Goal: Browse casually: Explore the website without a specific task or goal

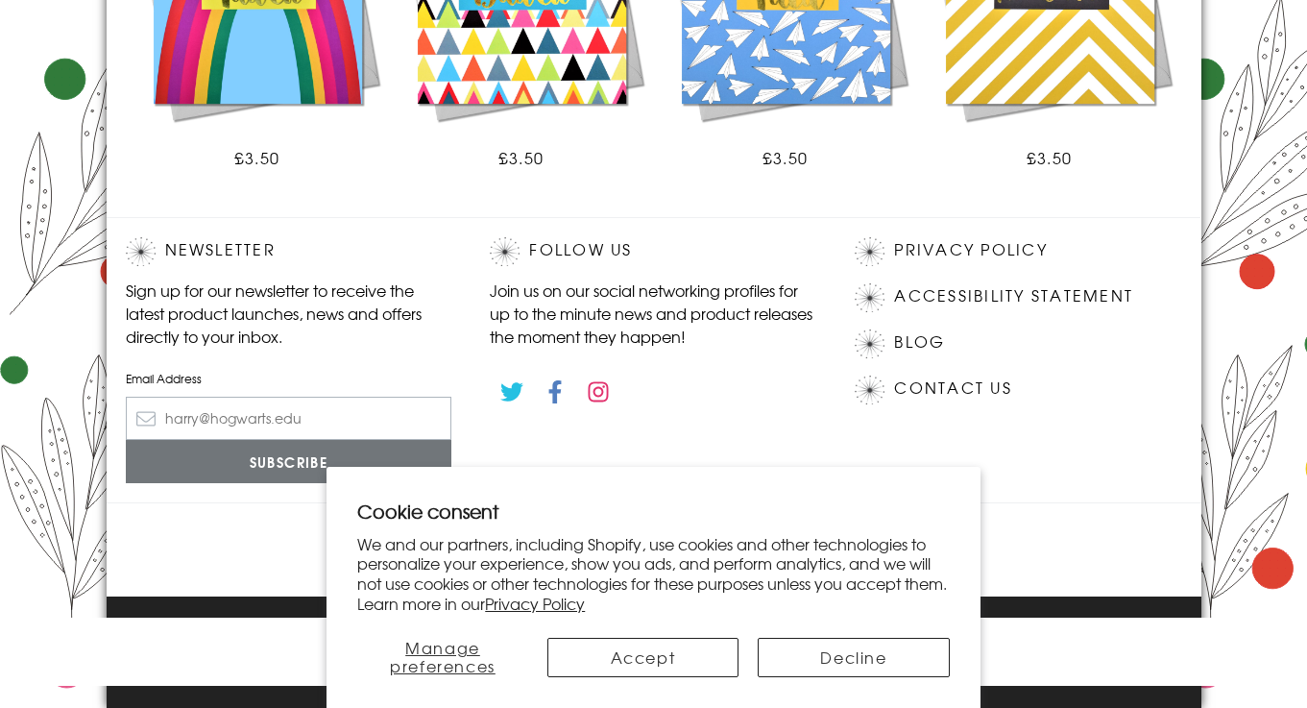
scroll to position [1423, 0]
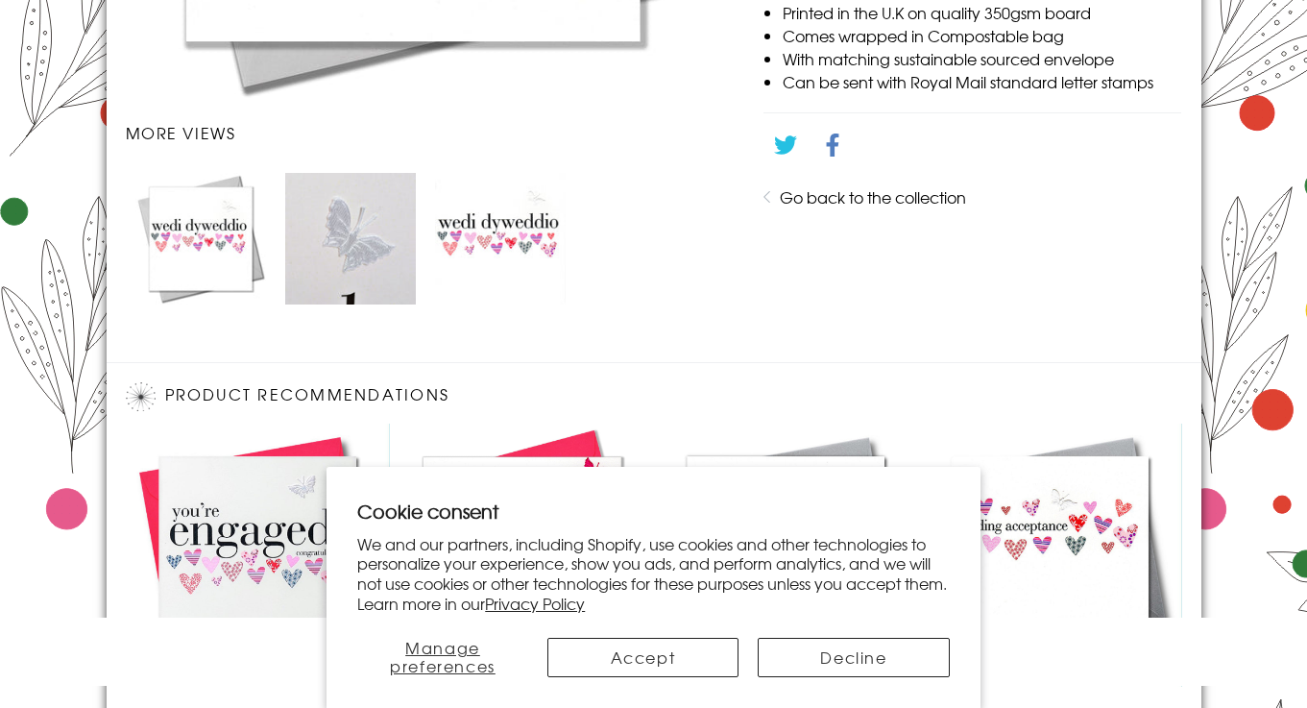
scroll to position [1274, 0]
